Goal: Task Accomplishment & Management: Manage account settings

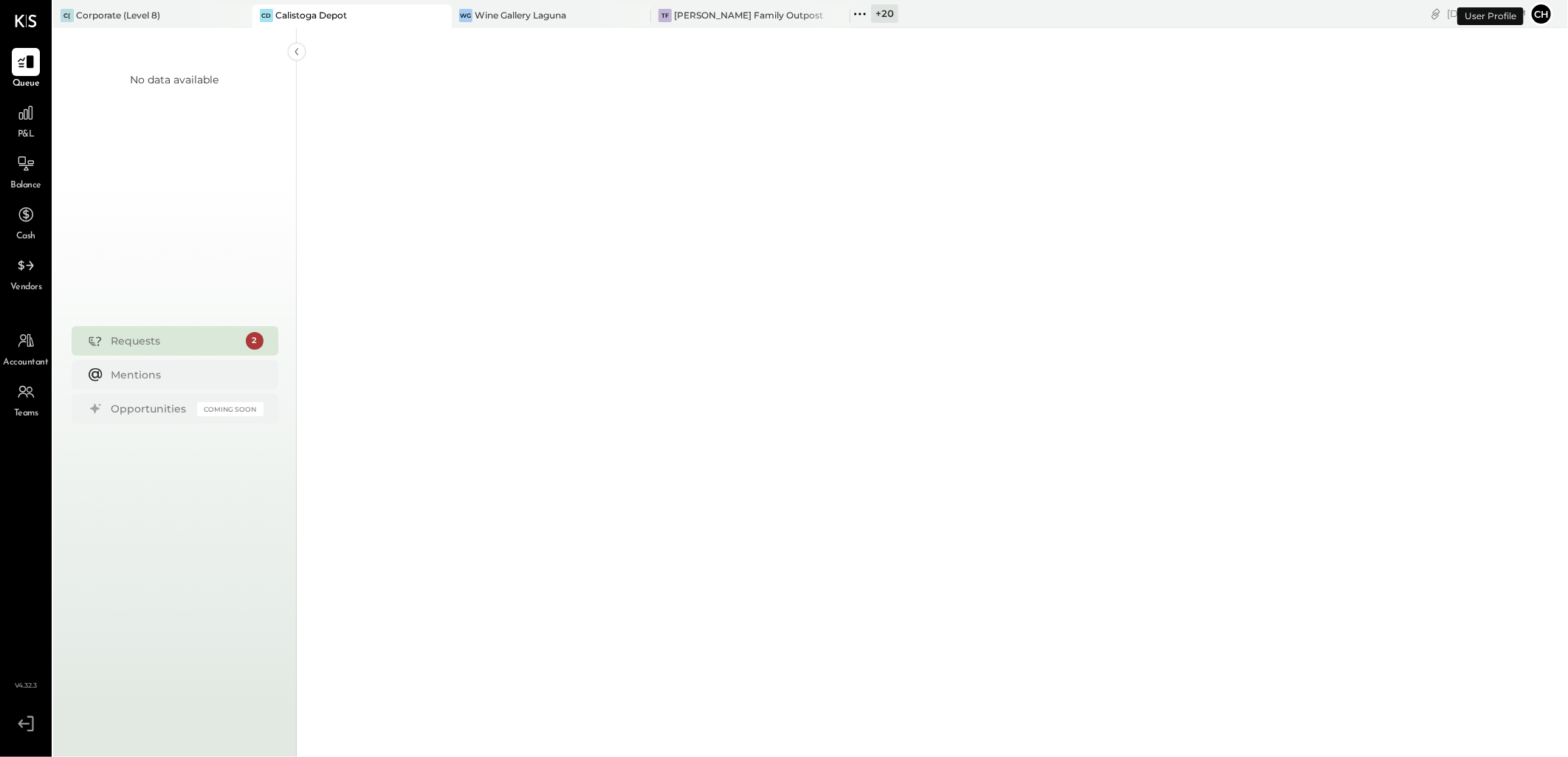
click at [186, 346] on div "Requests" at bounding box center [175, 341] width 127 height 15
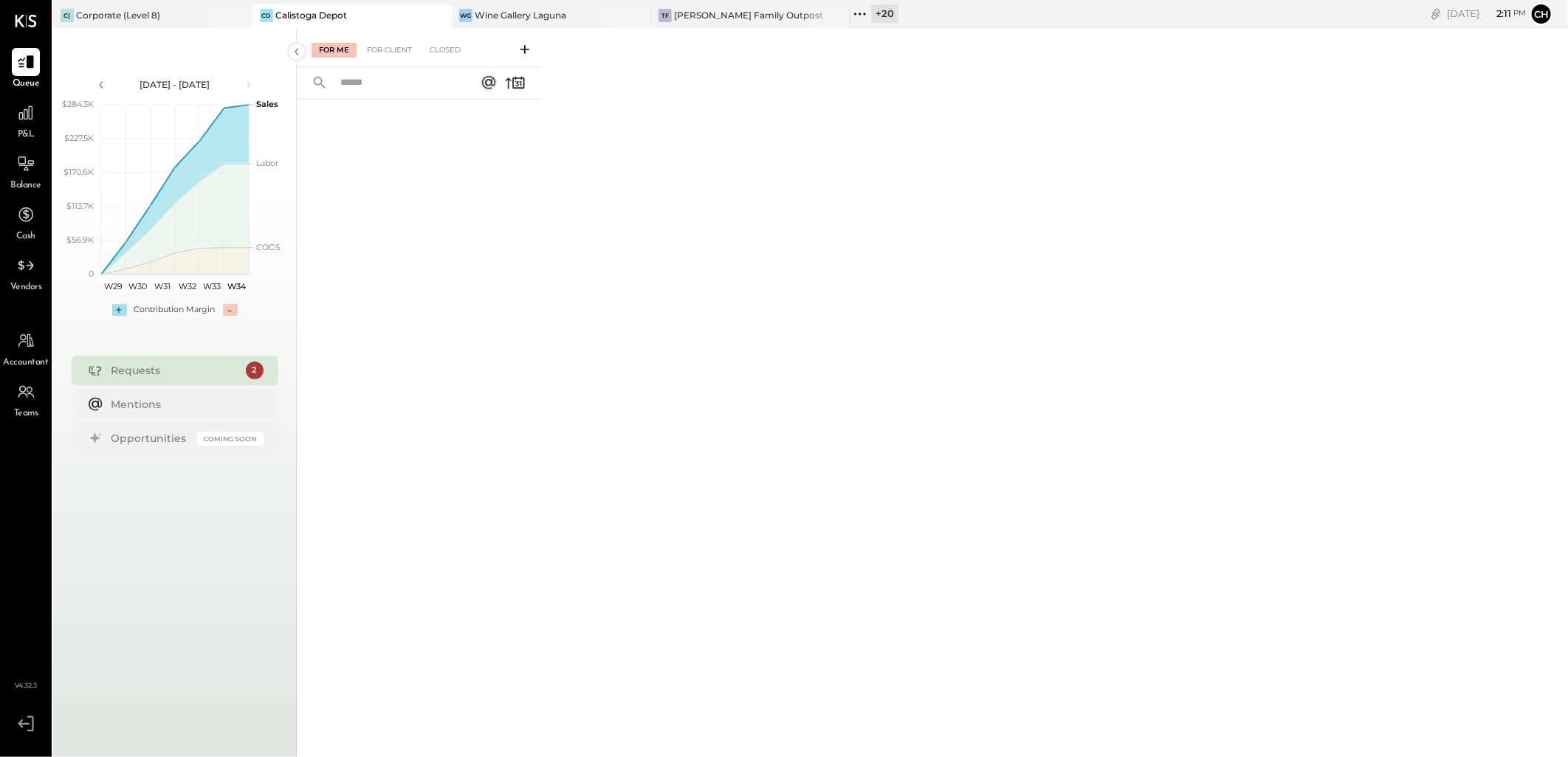
click at [187, 366] on div "Requests" at bounding box center [175, 370] width 127 height 15
click at [179, 11] on div "C( Corporate (Level 8)" at bounding box center [142, 16] width 177 height 13
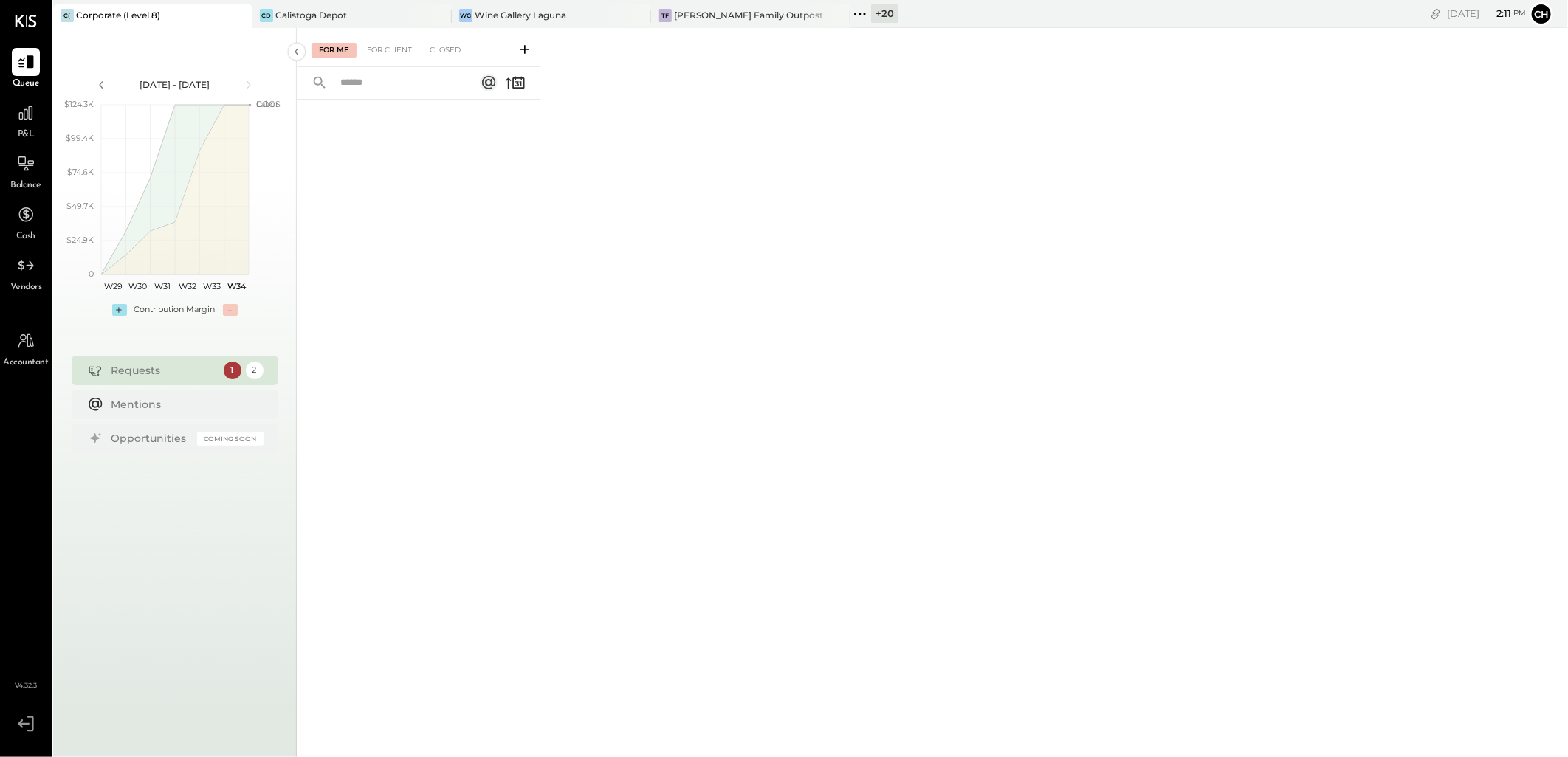
click at [230, 366] on div "1" at bounding box center [232, 370] width 18 height 18
click at [257, 370] on div "2" at bounding box center [255, 370] width 18 height 18
click at [397, 62] on div "For Me For Client Closed" at bounding box center [418, 48] width 244 height 39
click at [397, 46] on div "For Client" at bounding box center [389, 50] width 60 height 15
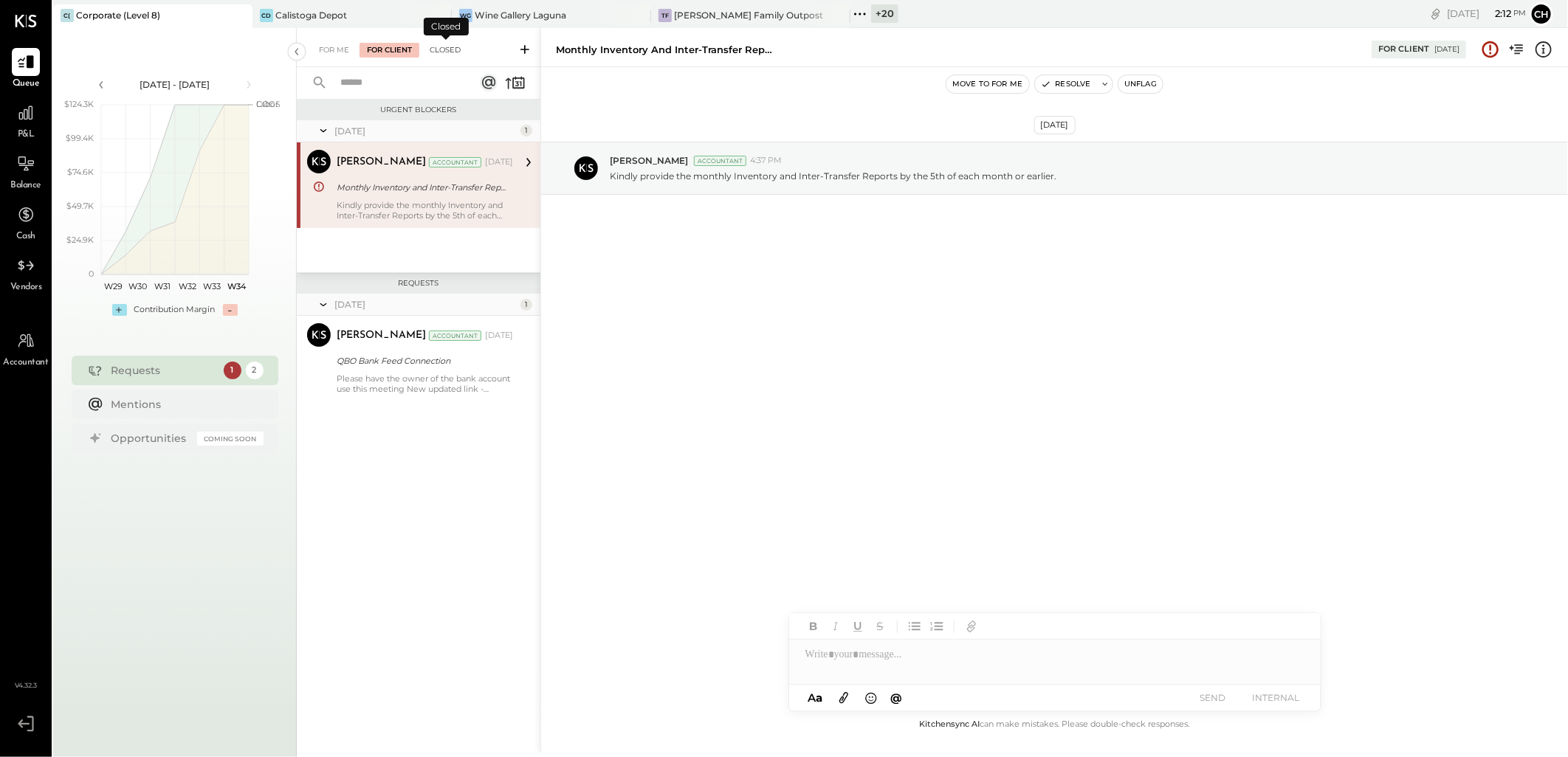
click at [441, 53] on div "Closed" at bounding box center [445, 50] width 46 height 15
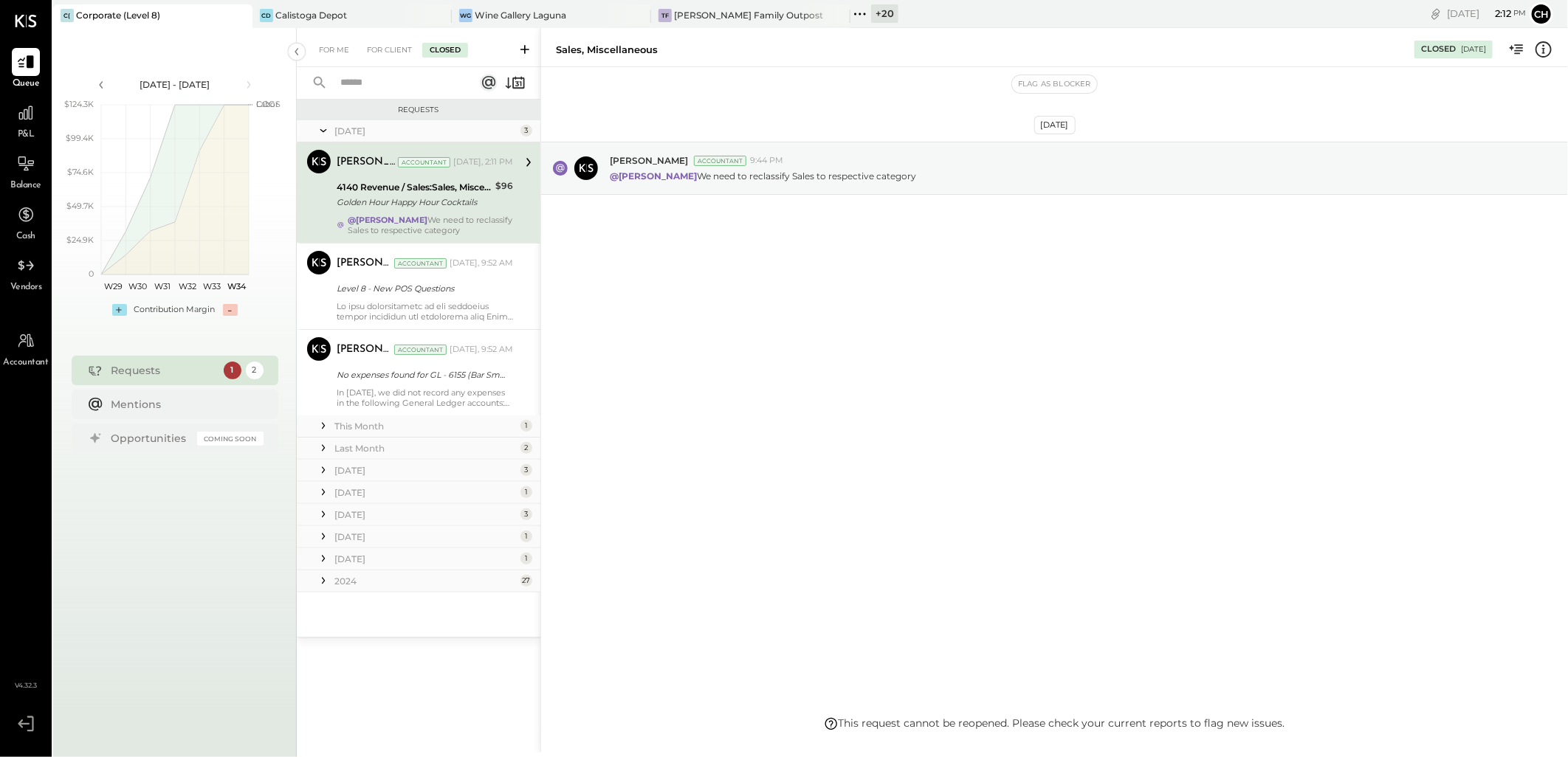
click at [378, 190] on div "4140 Revenue / Sales:Sales, Miscellaneous" at bounding box center [414, 187] width 154 height 15
click at [402, 296] on div "Level 8 - New POS Questions" at bounding box center [422, 289] width 172 height 18
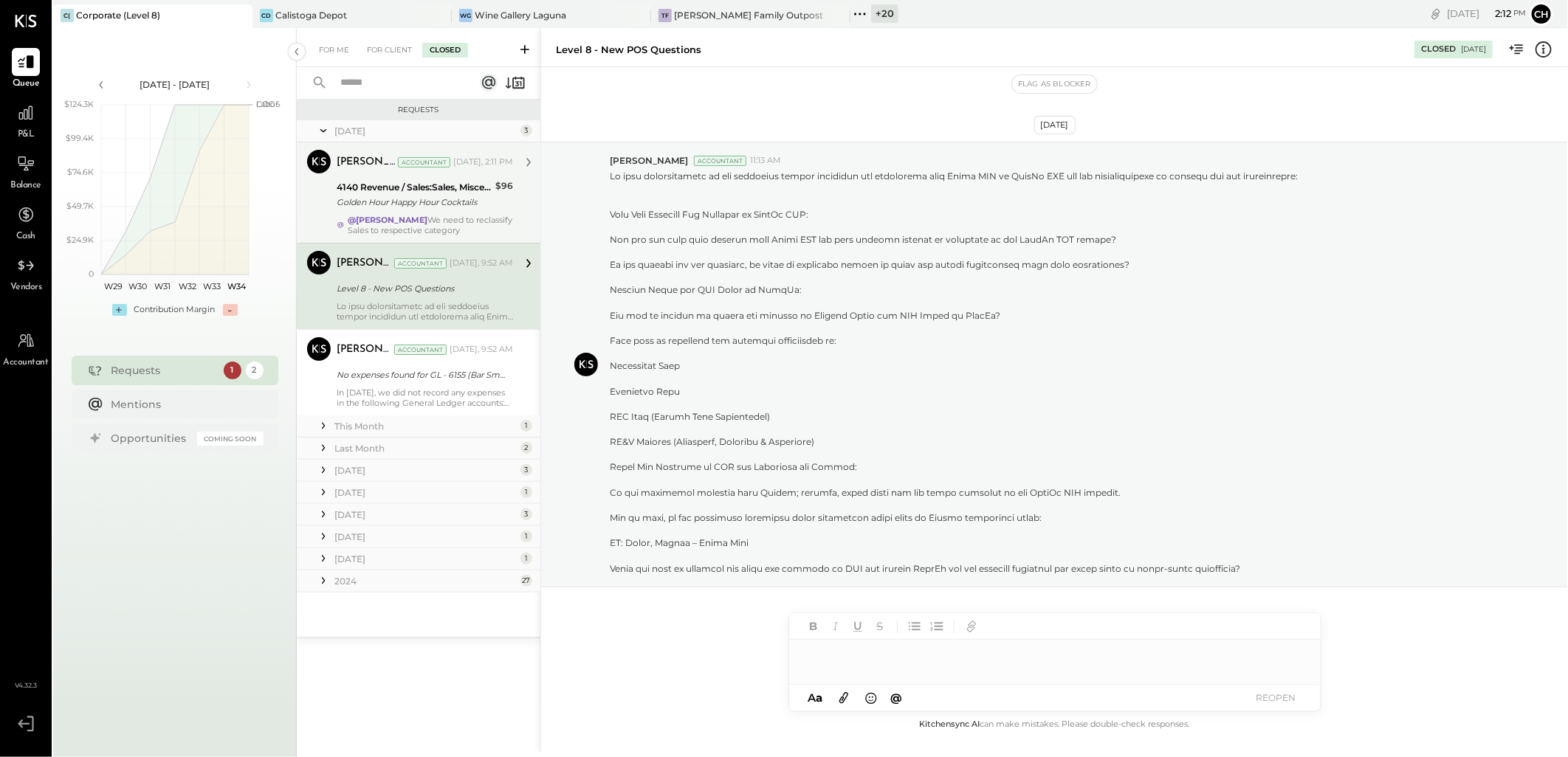
click at [367, 208] on div "Golden Hour Happy Hour Cocktails" at bounding box center [414, 202] width 154 height 15
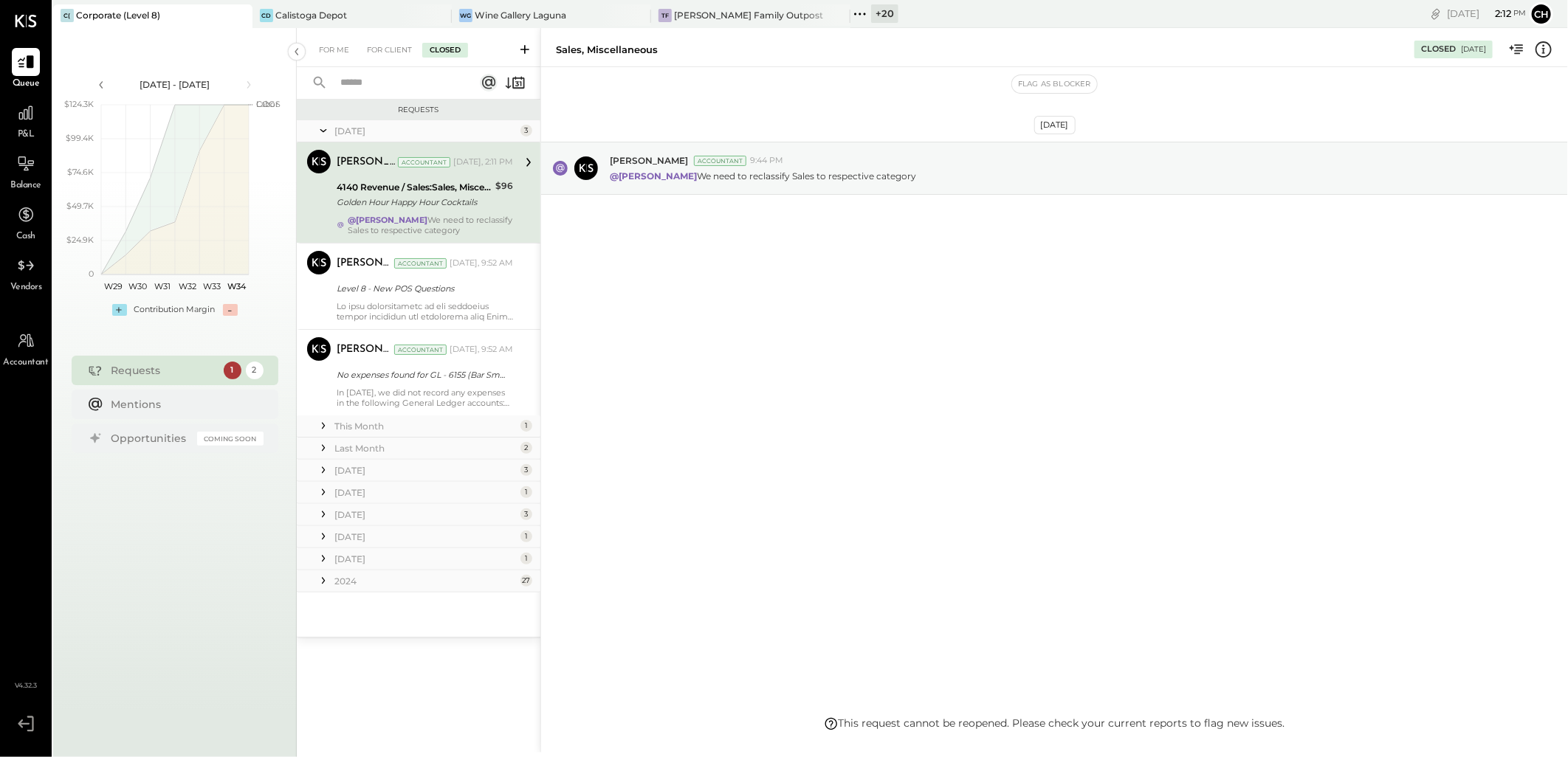
click at [972, 419] on div "[DATE] [PERSON_NAME] Accountant 9:44 PM @[PERSON_NAME] We need to reclassify Sa…" at bounding box center [1055, 392] width 1027 height 649
click at [333, 48] on div "For Me" at bounding box center [333, 50] width 45 height 15
